Goal: Feedback & Contribution: Contribute content

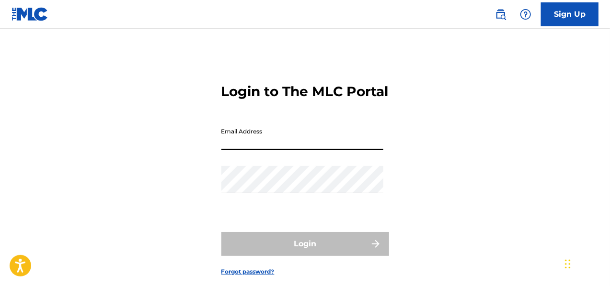
drag, startPoint x: 0, startPoint y: 0, endPoint x: 273, endPoint y: 160, distance: 316.2
click at [273, 150] on input "Email Address" at bounding box center [302, 136] width 162 height 27
type input "[EMAIL_ADDRESS][DOMAIN_NAME]"
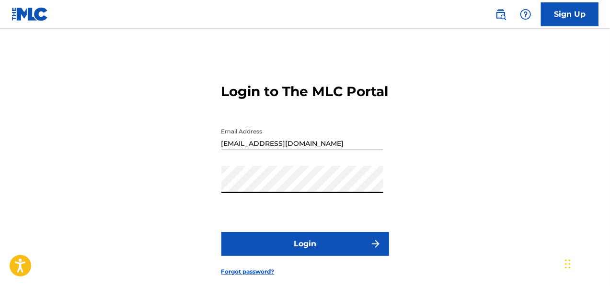
click at [221, 232] on button "Login" at bounding box center [305, 244] width 168 height 24
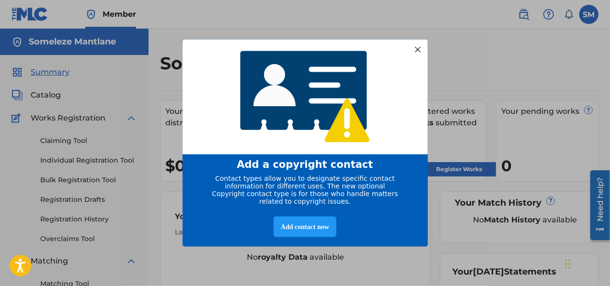
click at [415, 48] on div at bounding box center [417, 49] width 12 height 12
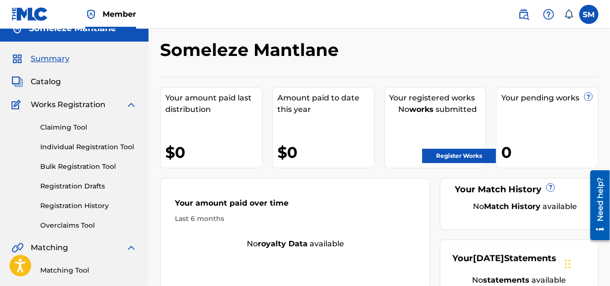
scroll to position [4, 0]
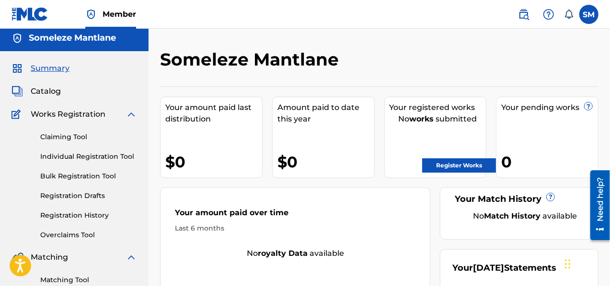
click at [475, 168] on link "Register Works" at bounding box center [459, 166] width 74 height 14
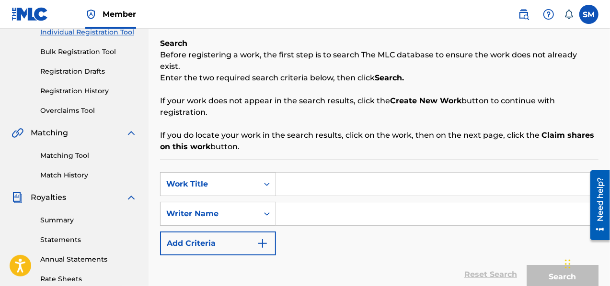
scroll to position [129, 0]
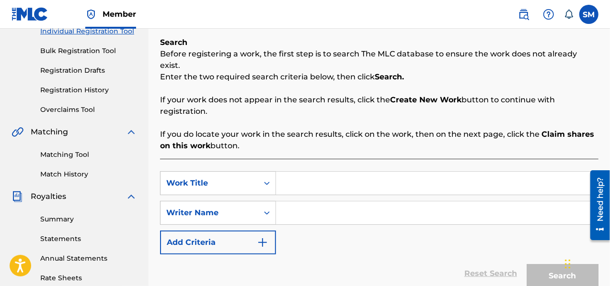
click at [293, 178] on input "Search Form" at bounding box center [437, 183] width 322 height 23
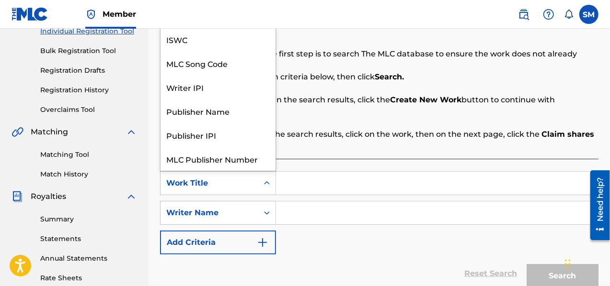
scroll to position [24, 0]
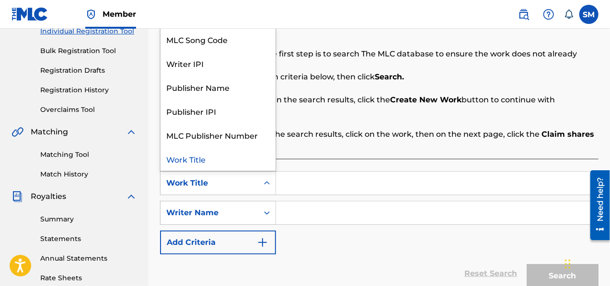
click at [267, 179] on icon "Search Form" at bounding box center [267, 184] width 10 height 10
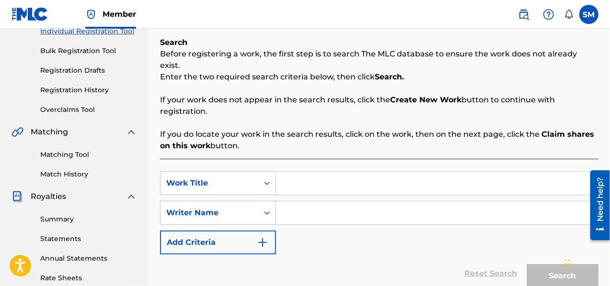
click at [328, 132] on p "If you do locate your work in the search results, click on the work, then on th…" at bounding box center [379, 140] width 438 height 23
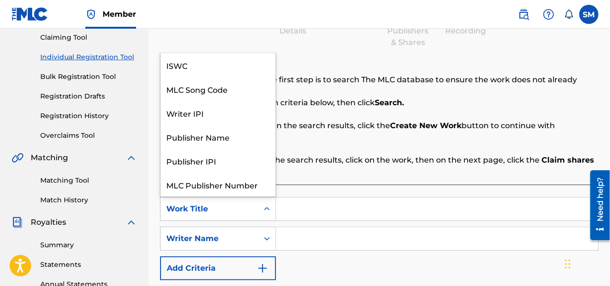
scroll to position [24, 0]
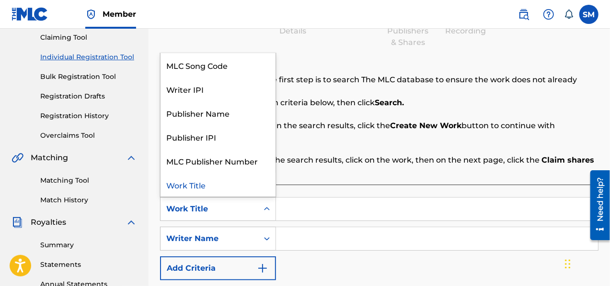
click at [246, 204] on div "Work Title" at bounding box center [209, 209] width 86 height 11
click at [223, 178] on div "Work Title" at bounding box center [217, 185] width 115 height 24
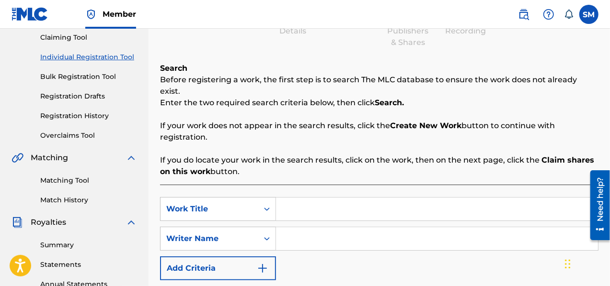
click at [237, 257] on button "Add Criteria" at bounding box center [218, 269] width 116 height 24
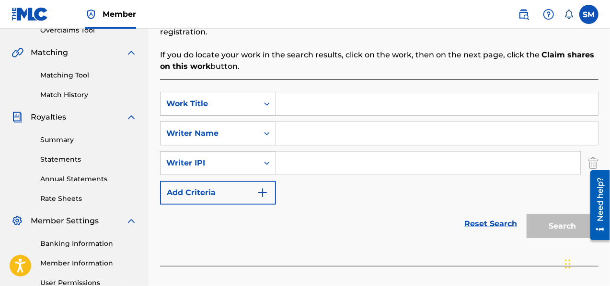
scroll to position [228, 0]
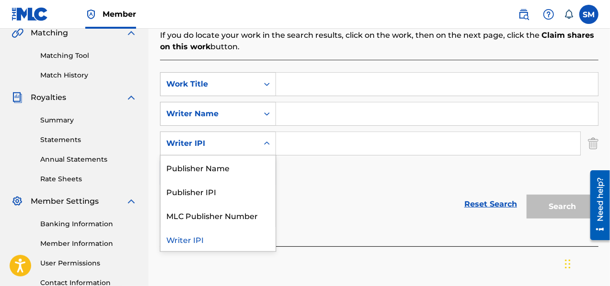
click at [256, 137] on div "Writer IPI" at bounding box center [209, 144] width 98 height 18
click at [239, 156] on div "Publisher Name" at bounding box center [217, 168] width 115 height 24
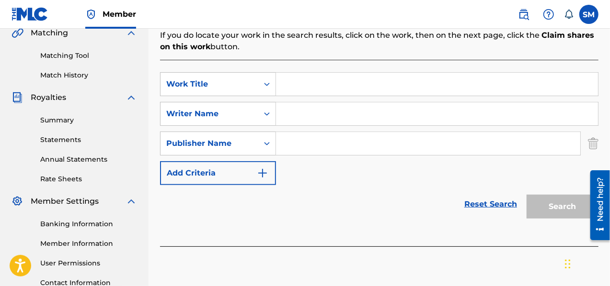
click at [328, 132] on input "Search Form" at bounding box center [428, 143] width 304 height 23
click at [331, 73] on input "Search Form" at bounding box center [437, 84] width 322 height 23
